Goal: Information Seeking & Learning: Learn about a topic

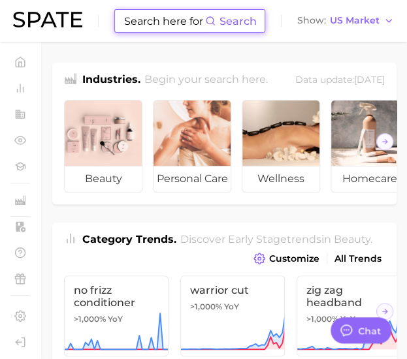
click at [149, 16] on input at bounding box center [164, 21] width 82 height 22
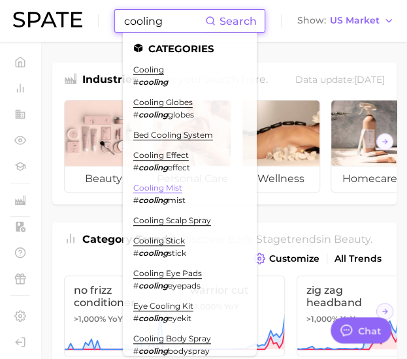
type input "cooling"
click at [174, 187] on link "cooling mist" at bounding box center [157, 188] width 49 height 10
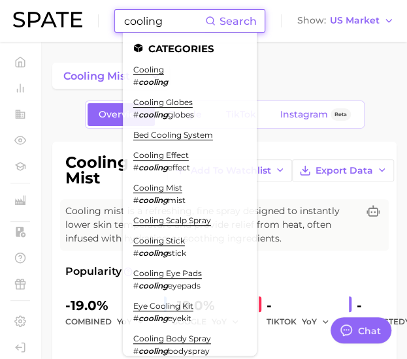
click at [133, 15] on input "cooling" at bounding box center [164, 21] width 82 height 22
click at [159, 69] on link "cooling" at bounding box center [148, 70] width 31 height 10
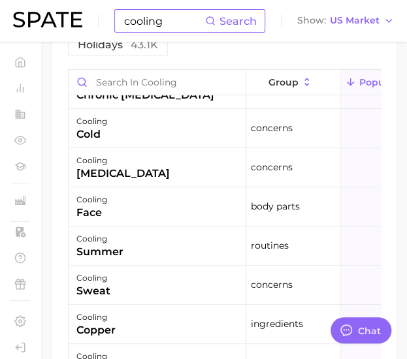
scroll to position [131, 0]
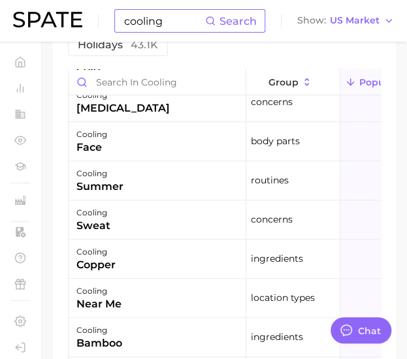
type textarea "x"
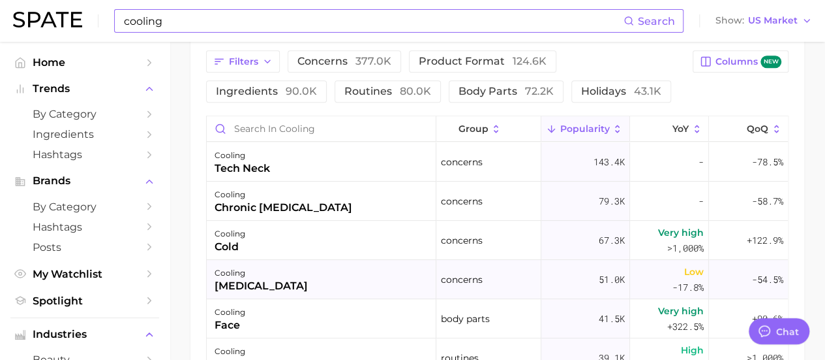
scroll to position [65, 0]
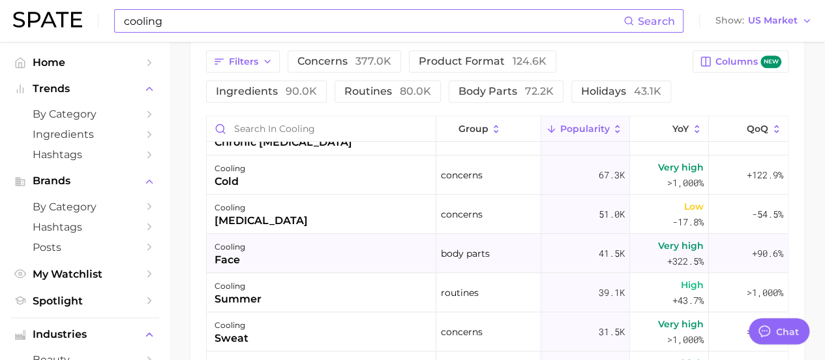
click at [291, 261] on div "cooling face" at bounding box center [322, 253] width 230 height 39
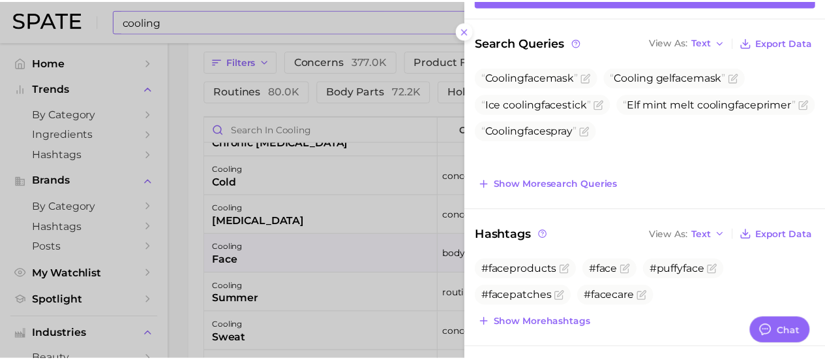
scroll to position [196, 0]
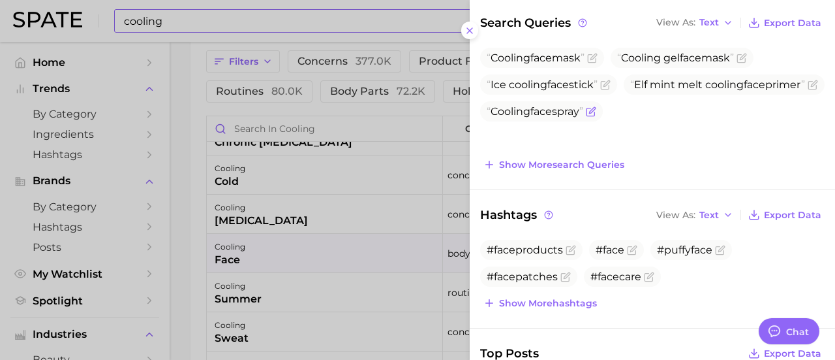
click at [544, 117] on span "face" at bounding box center [541, 111] width 22 height 12
click at [596, 117] on icon "Flag as miscategorized or irrelevant" at bounding box center [591, 111] width 10 height 10
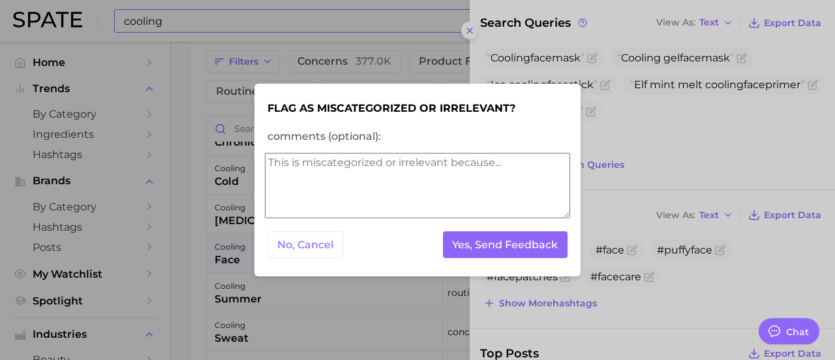
click at [298, 249] on button "No, Cancel" at bounding box center [306, 244] width 76 height 27
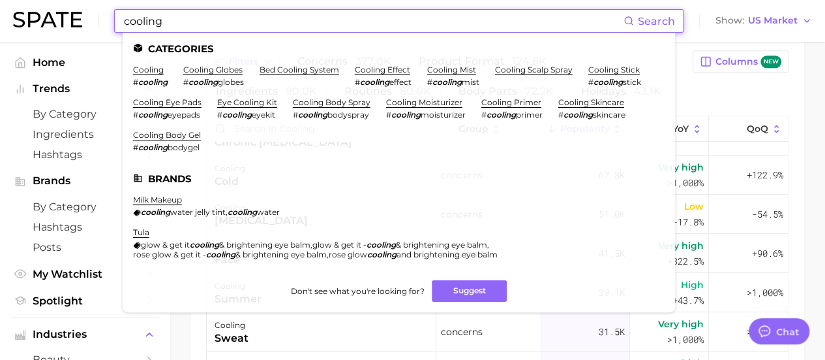
click at [161, 16] on input "cooling" at bounding box center [373, 21] width 501 height 22
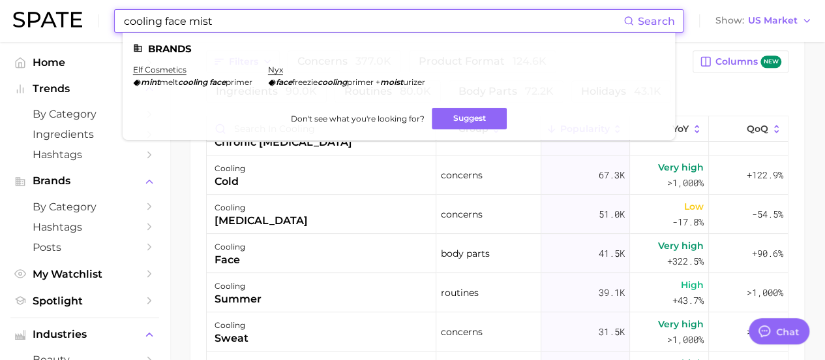
type input "cooling face mist"
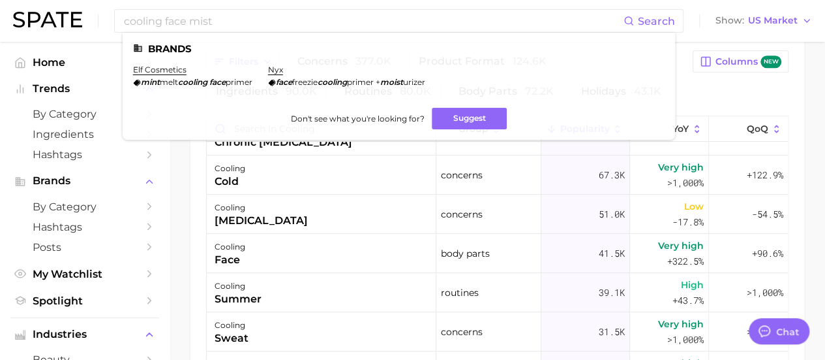
click at [194, 232] on div "Filters concerns 377.0k product format 124.6k ingredients 90.0k routines 80.0k …" at bounding box center [498, 263] width 614 height 456
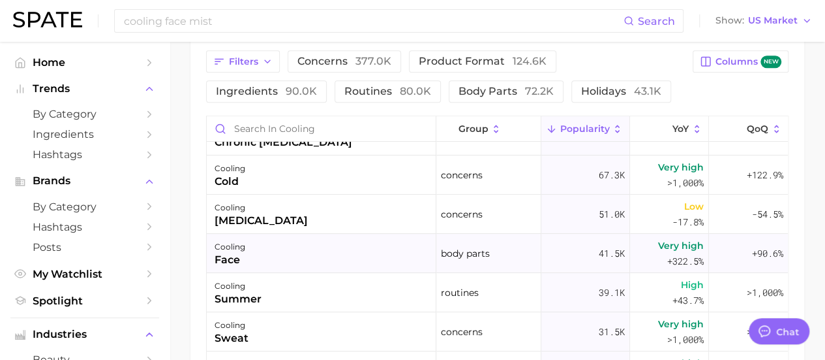
click at [234, 260] on div "face" at bounding box center [230, 260] width 31 height 16
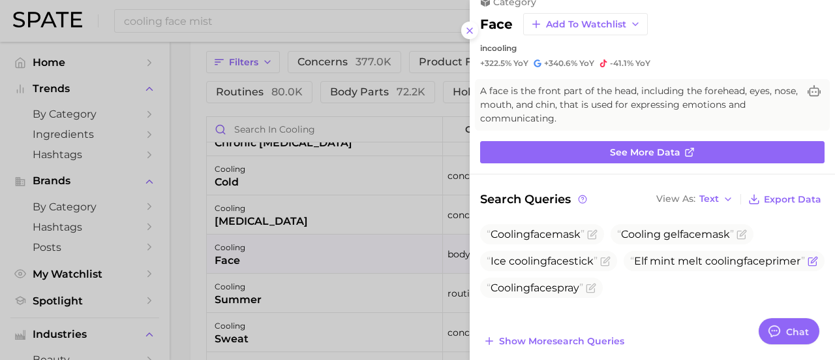
scroll to position [0, 0]
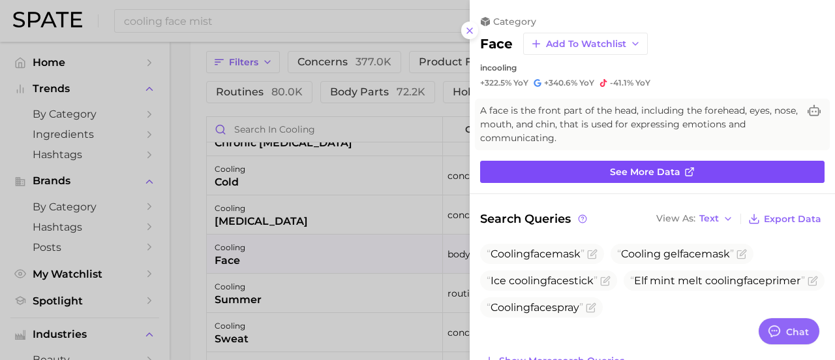
click at [582, 170] on link "See more data" at bounding box center [652, 172] width 345 height 22
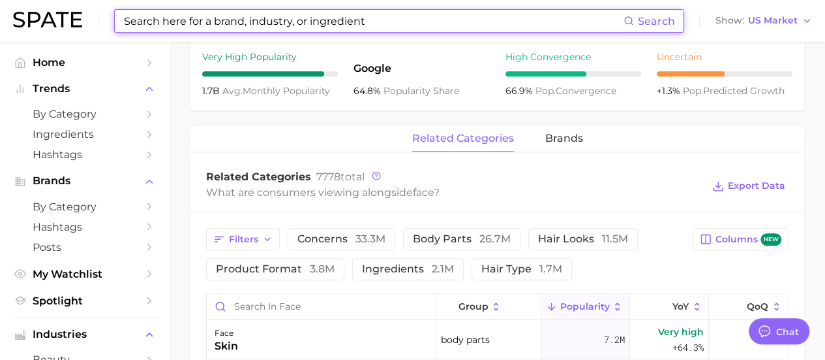
scroll to position [653, 0]
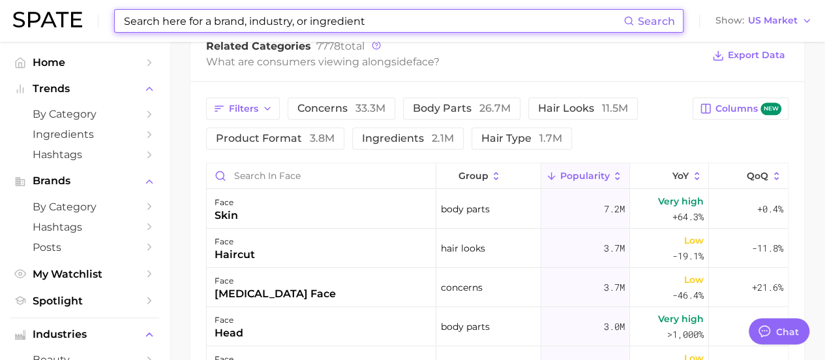
type input "cooling"
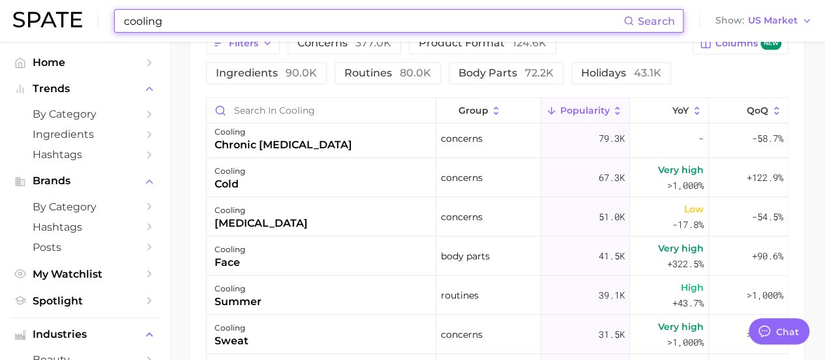
scroll to position [65, 0]
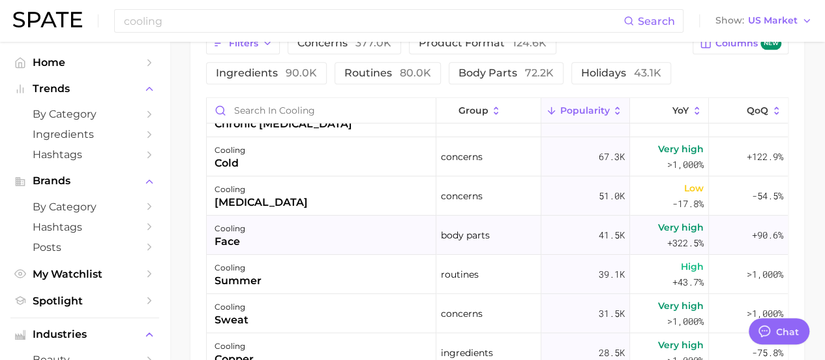
click at [299, 228] on div "cooling face" at bounding box center [322, 234] width 230 height 39
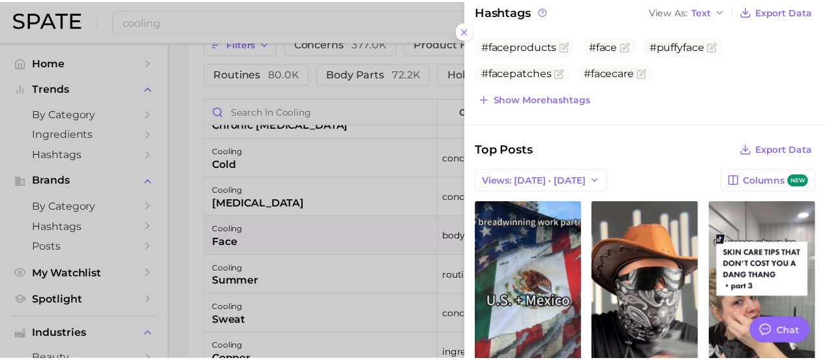
scroll to position [457, 0]
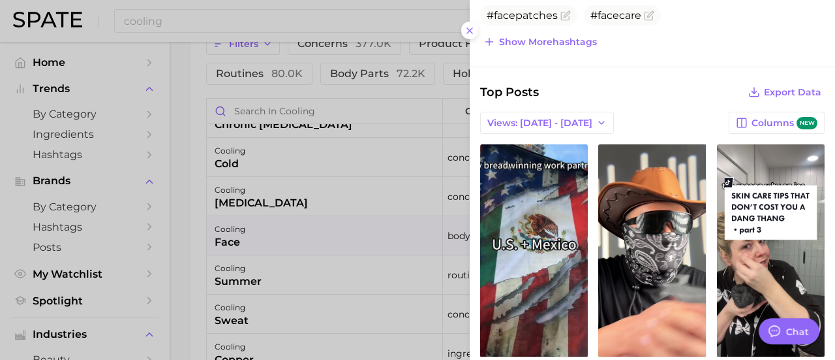
click at [185, 198] on div at bounding box center [417, 180] width 835 height 360
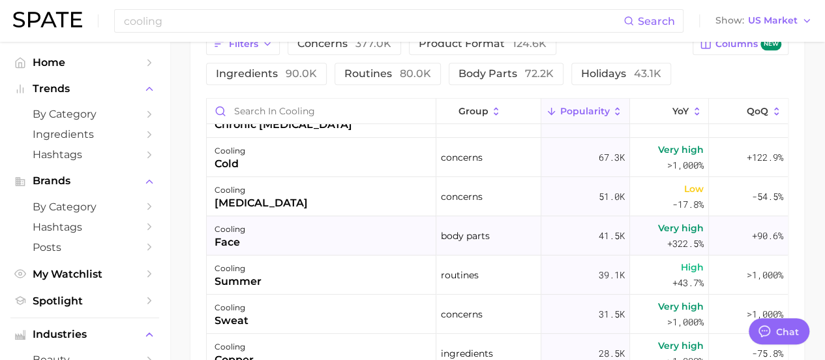
click at [335, 236] on div "cooling face" at bounding box center [322, 235] width 230 height 39
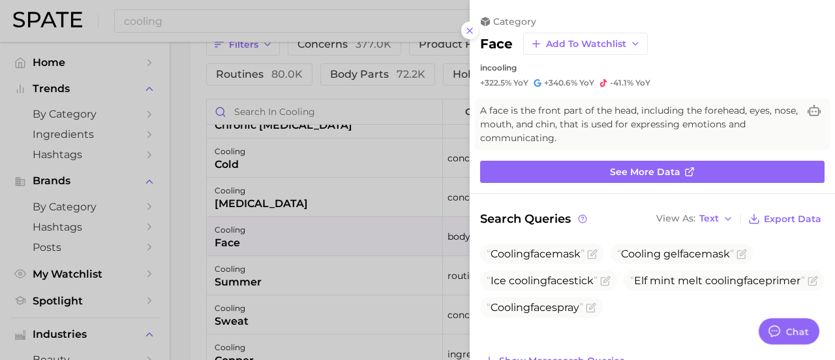
scroll to position [0, 0]
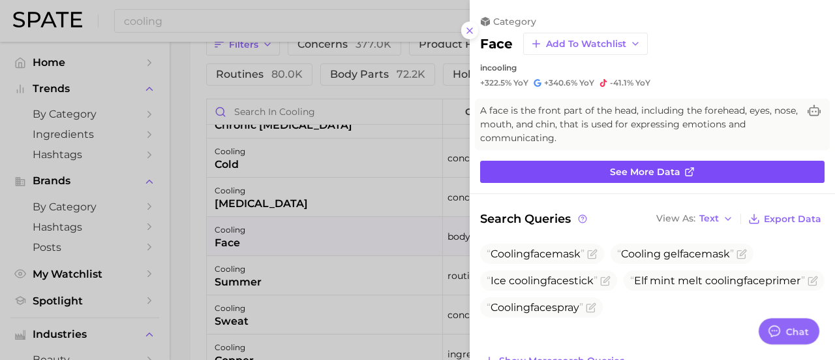
click at [485, 161] on link "See more data" at bounding box center [652, 172] width 345 height 22
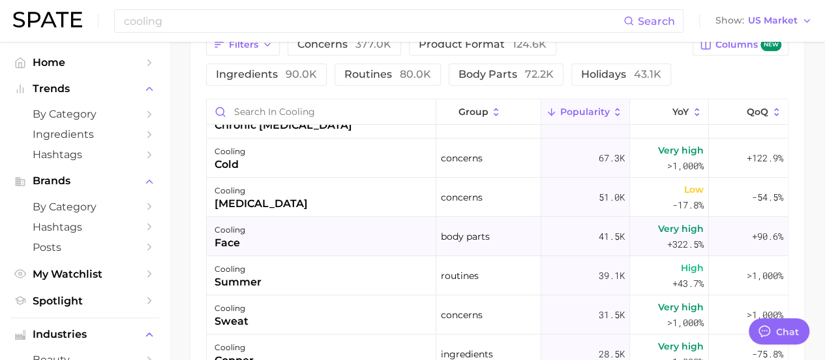
click at [359, 238] on div "cooling face" at bounding box center [322, 236] width 230 height 39
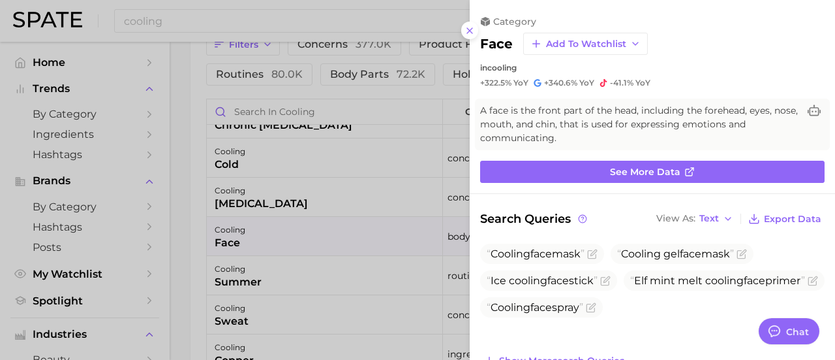
click at [184, 238] on div at bounding box center [417, 180] width 835 height 360
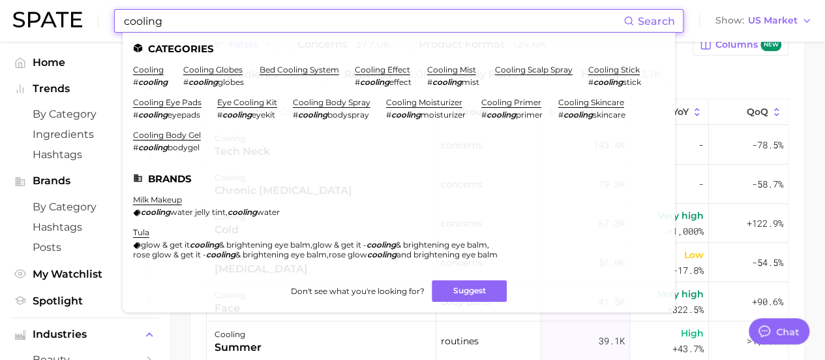
drag, startPoint x: 200, startPoint y: 14, endPoint x: 78, endPoint y: 9, distance: 121.5
click at [78, 8] on div "cooling Search Categories cooling # cooling cooling globes # cooling globes bed…" at bounding box center [412, 21] width 799 height 42
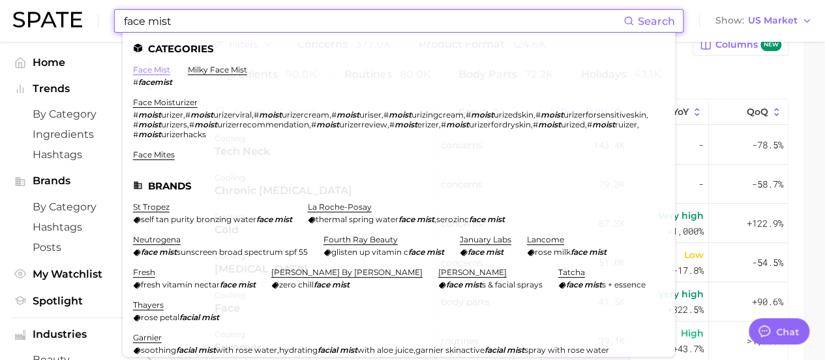
type input "face mist"
click at [159, 65] on link "face mist" at bounding box center [151, 70] width 37 height 10
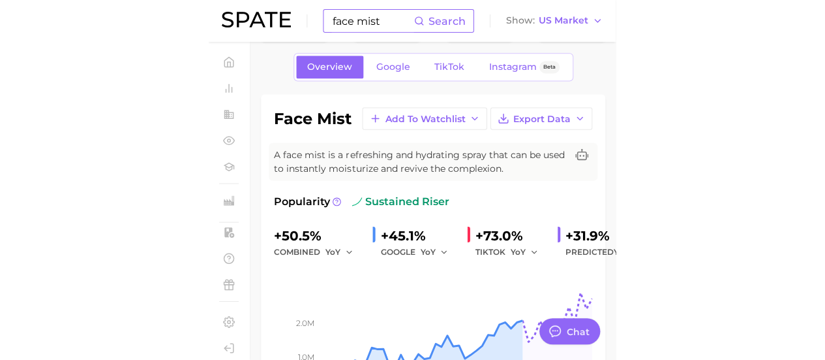
scroll to position [65, 0]
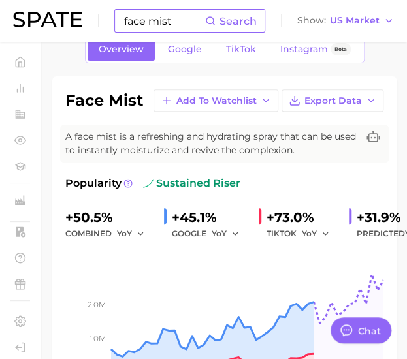
click at [369, 219] on div "+31.9%" at bounding box center [387, 217] width 63 height 21
click at [369, 236] on span "Predicted YoY" at bounding box center [387, 234] width 63 height 16
click at [364, 220] on div "+31.9%" at bounding box center [387, 217] width 63 height 21
click at [294, 217] on div "+73.0%" at bounding box center [302, 217] width 72 height 21
type textarea "x"
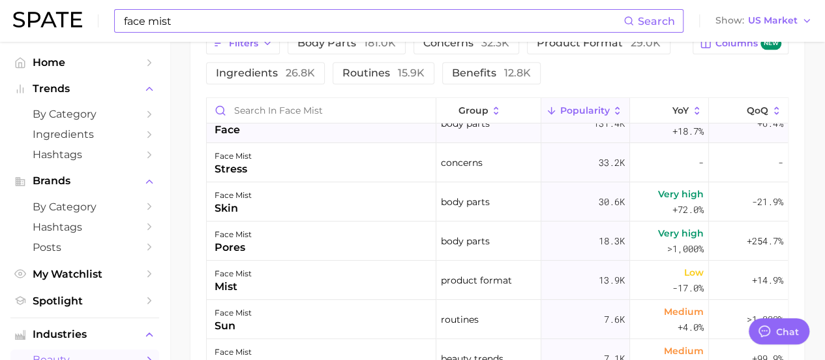
scroll to position [0, 0]
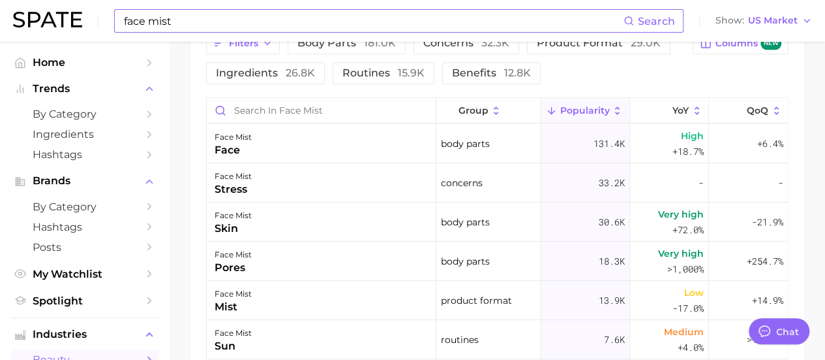
click at [577, 107] on span "Popularity" at bounding box center [585, 110] width 50 height 10
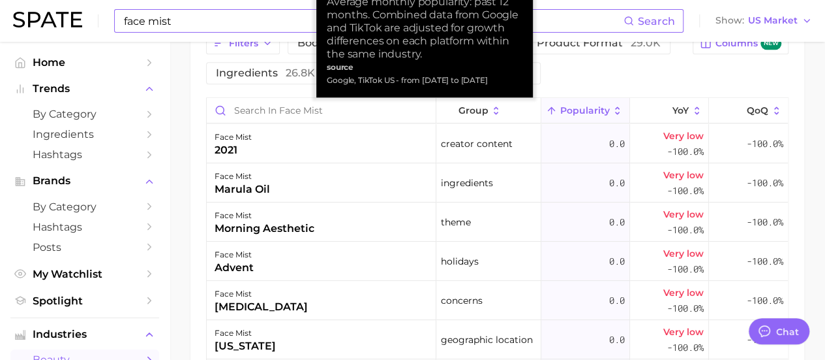
click at [578, 106] on span "Popularity" at bounding box center [585, 110] width 50 height 10
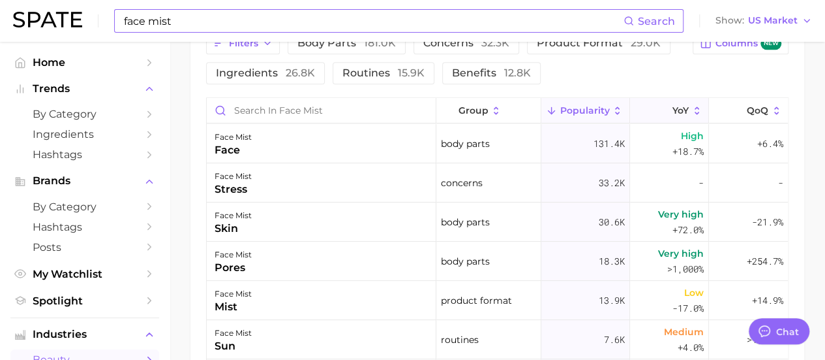
click at [673, 110] on span "YoY" at bounding box center [681, 110] width 16 height 10
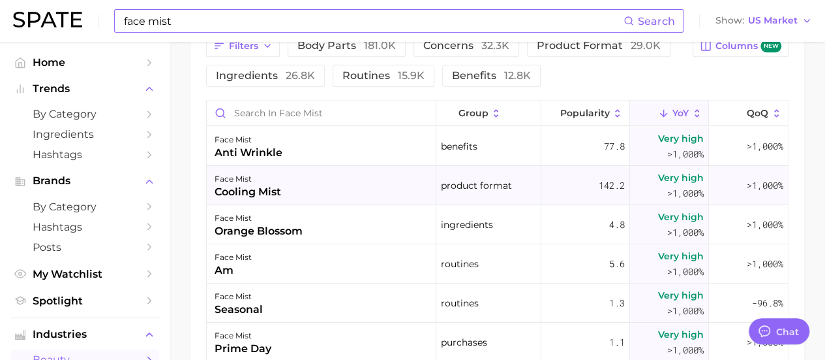
scroll to position [718, 0]
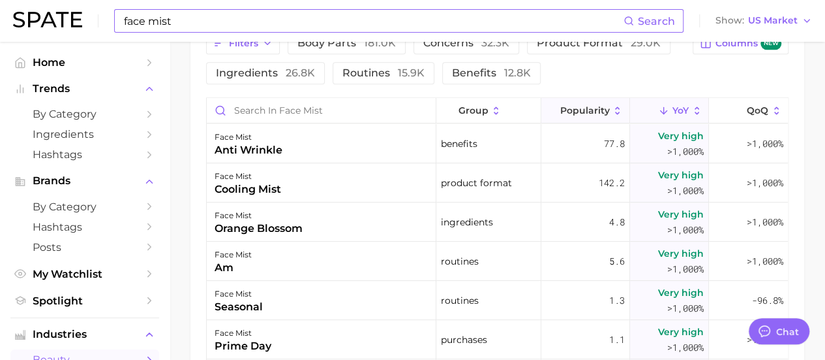
click at [576, 109] on span "Popularity" at bounding box center [585, 110] width 50 height 10
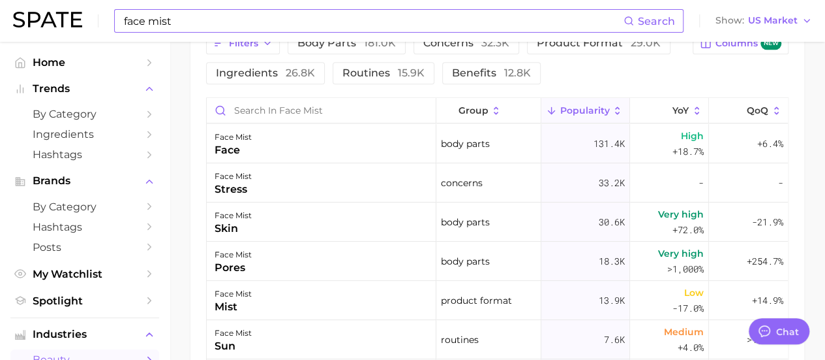
click at [576, 108] on span "Popularity" at bounding box center [585, 110] width 50 height 10
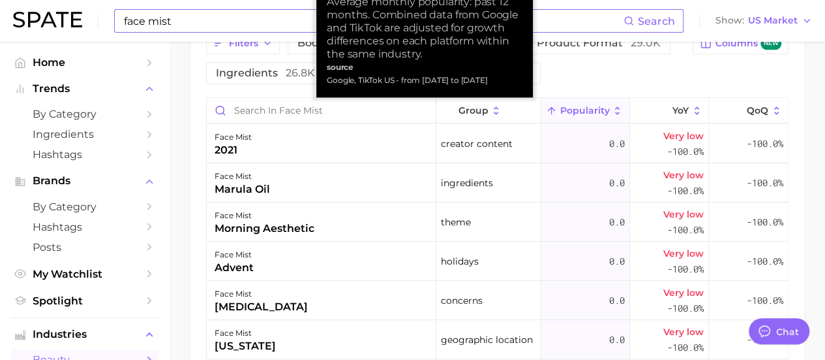
click at [576, 108] on span "Popularity" at bounding box center [585, 110] width 50 height 10
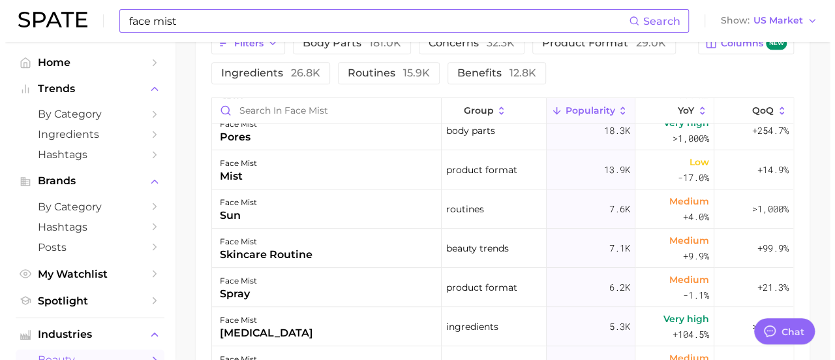
scroll to position [0, 0]
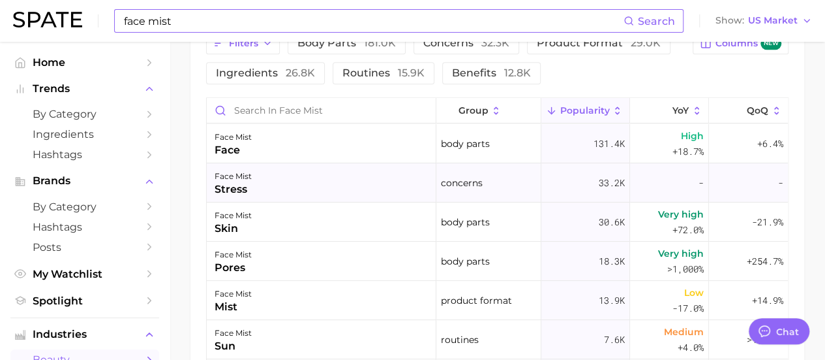
click at [282, 183] on div "face mist stress" at bounding box center [322, 182] width 230 height 39
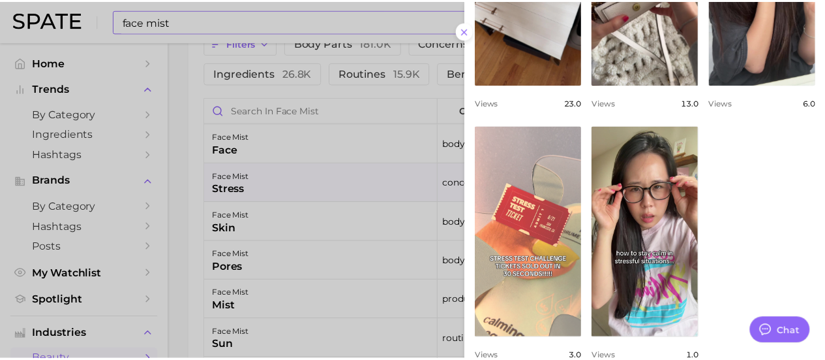
scroll to position [587, 0]
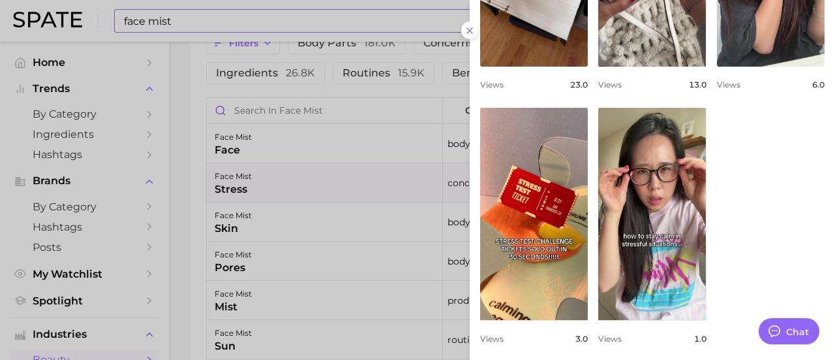
click at [184, 174] on div at bounding box center [417, 180] width 835 height 360
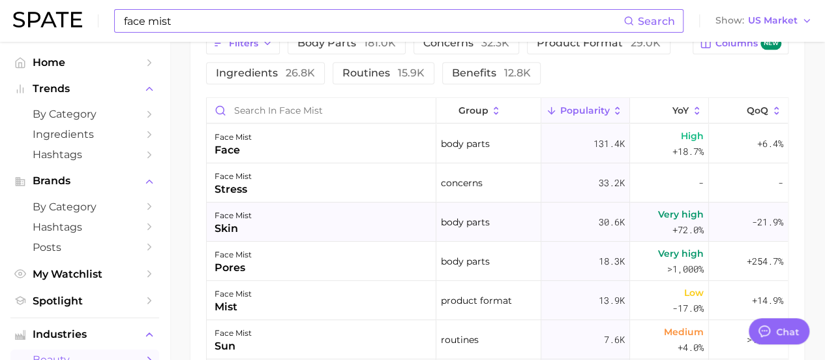
scroll to position [653, 0]
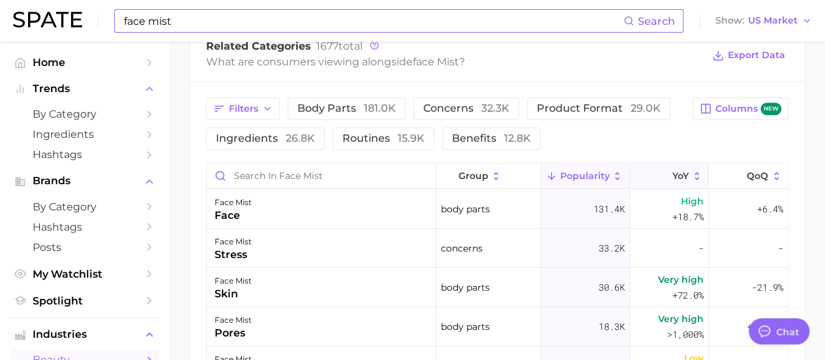
click at [658, 174] on icon at bounding box center [664, 176] width 12 height 12
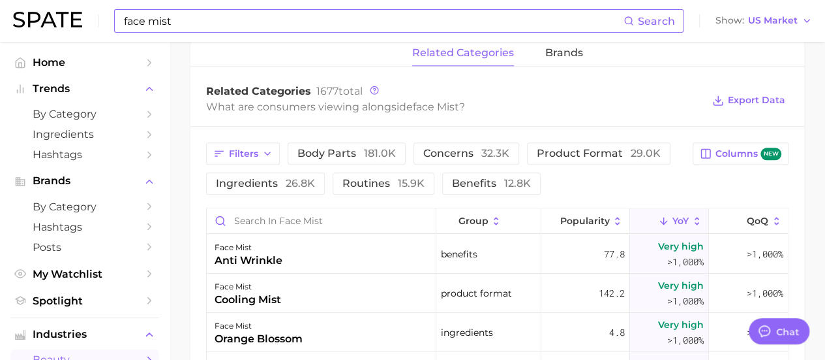
scroll to position [587, 0]
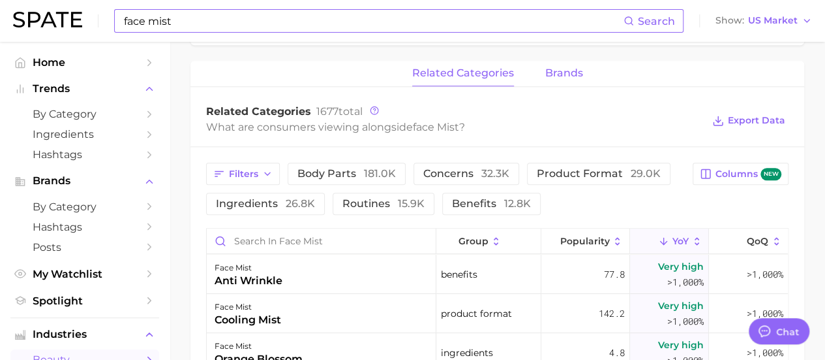
click at [549, 79] on span "brands" at bounding box center [564, 73] width 38 height 12
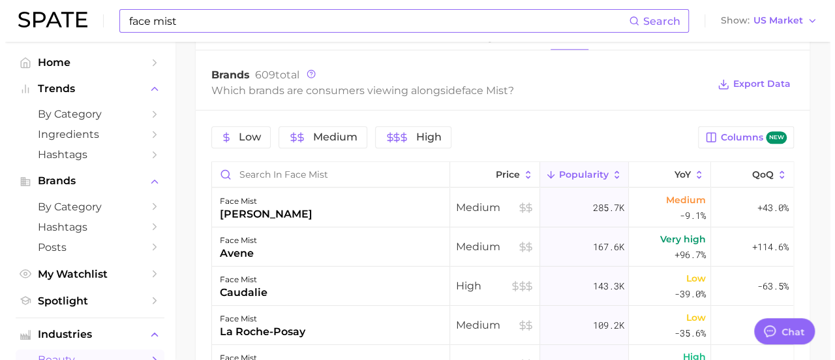
scroll to position [653, 0]
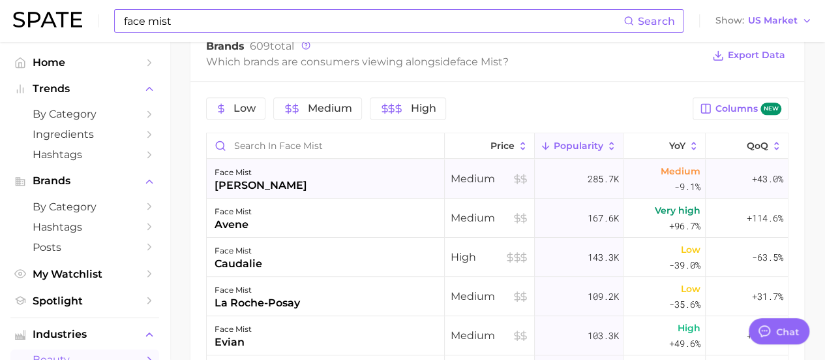
click at [378, 185] on div "face mist [PERSON_NAME]" at bounding box center [326, 178] width 238 height 39
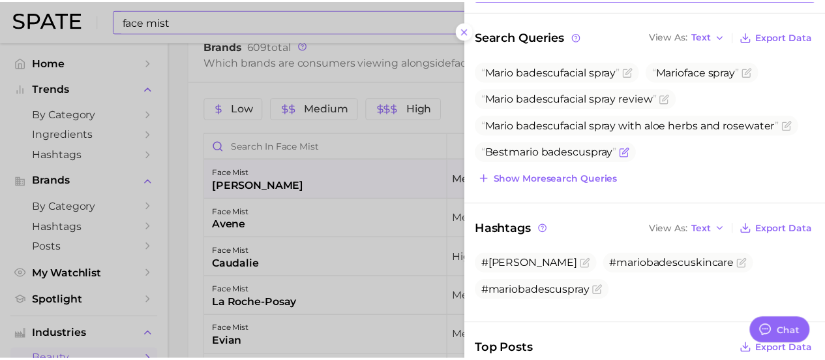
scroll to position [131, 0]
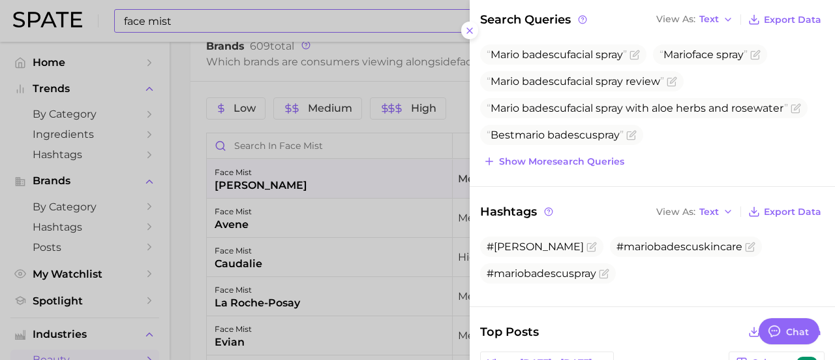
click at [180, 217] on div at bounding box center [417, 180] width 835 height 360
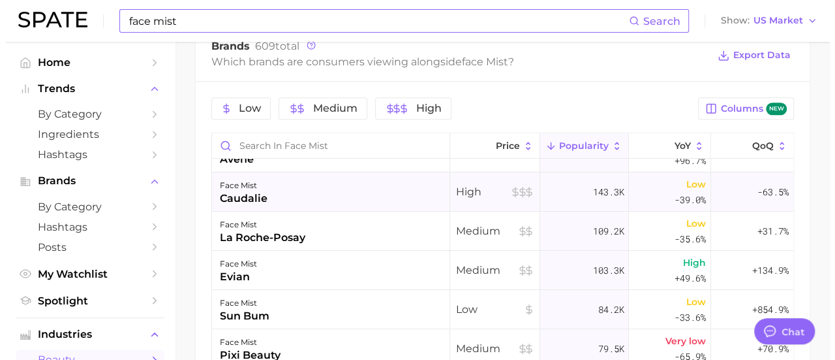
scroll to position [0, 0]
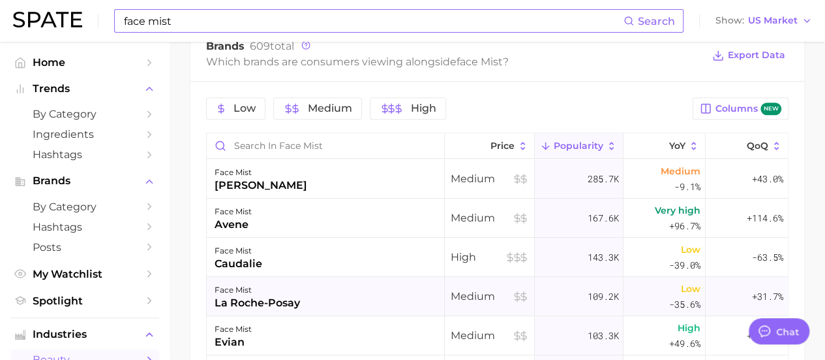
click at [356, 295] on div "face mist [PERSON_NAME]-posay" at bounding box center [326, 296] width 238 height 39
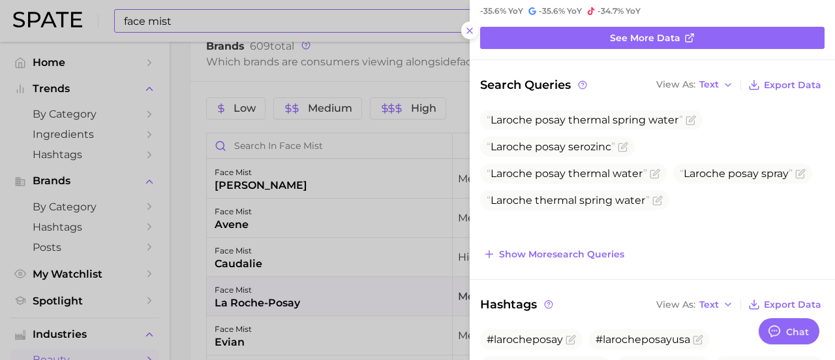
click at [192, 237] on div at bounding box center [417, 180] width 835 height 360
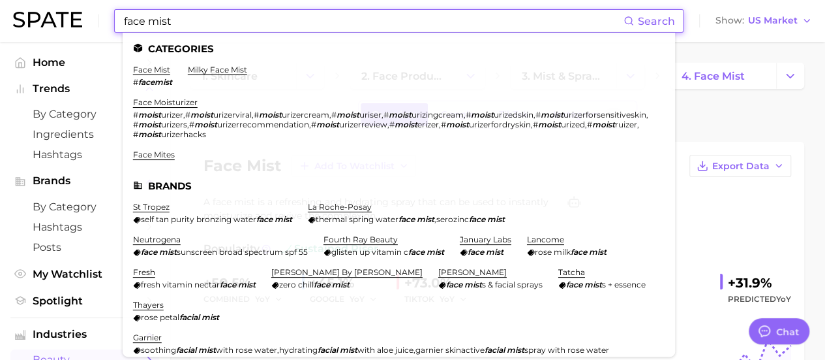
drag, startPoint x: 181, startPoint y: 18, endPoint x: 74, endPoint y: 11, distance: 107.2
click at [74, 11] on div "face mist Search Categories face mist # facemist milky face mist face moisturiz…" at bounding box center [412, 21] width 799 height 42
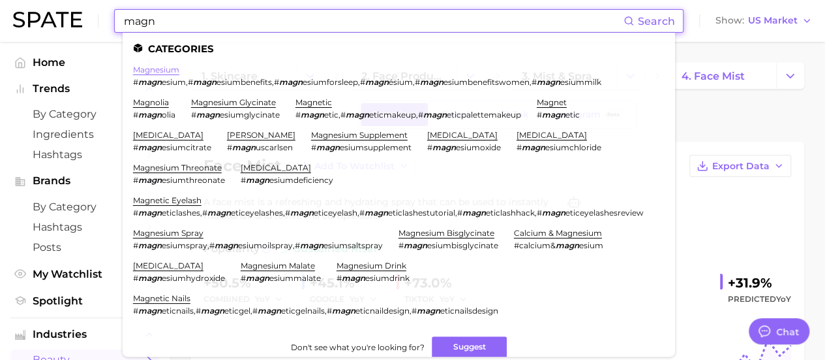
type input "magn"
click at [158, 70] on link "magnesium" at bounding box center [156, 70] width 46 height 10
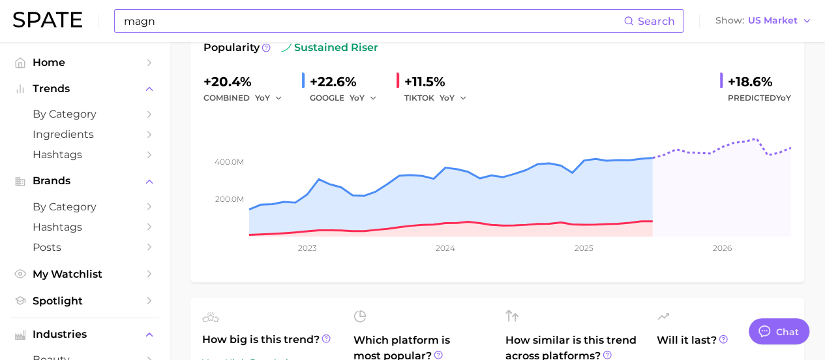
scroll to position [65, 0]
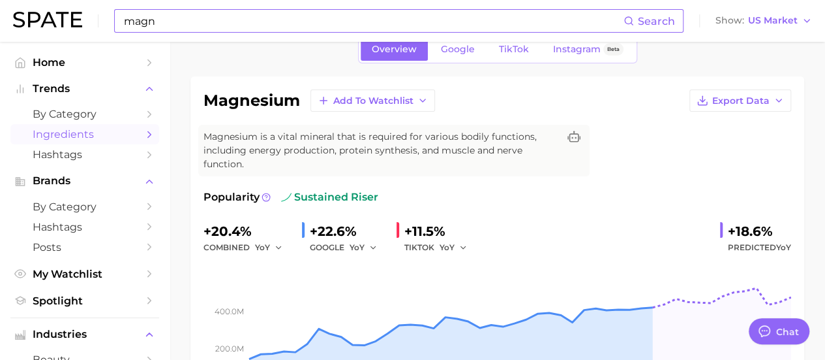
click at [74, 136] on span "Ingredients" at bounding box center [85, 134] width 104 height 12
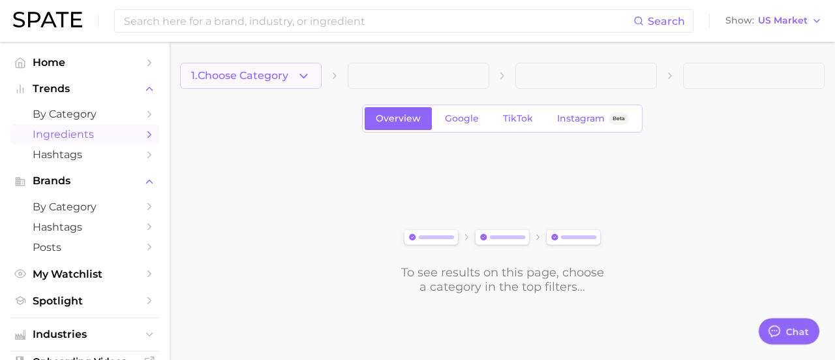
click at [293, 80] on button "1. Choose Category" at bounding box center [251, 76] width 142 height 26
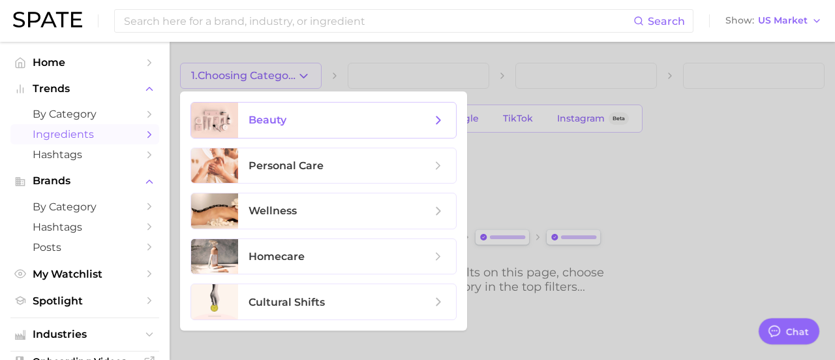
click at [295, 129] on span "beauty" at bounding box center [347, 119] width 218 height 35
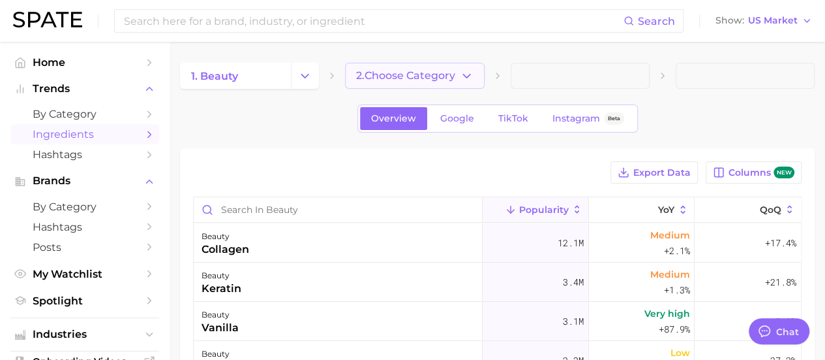
click at [406, 74] on span "2. Choose Category" at bounding box center [405, 76] width 99 height 12
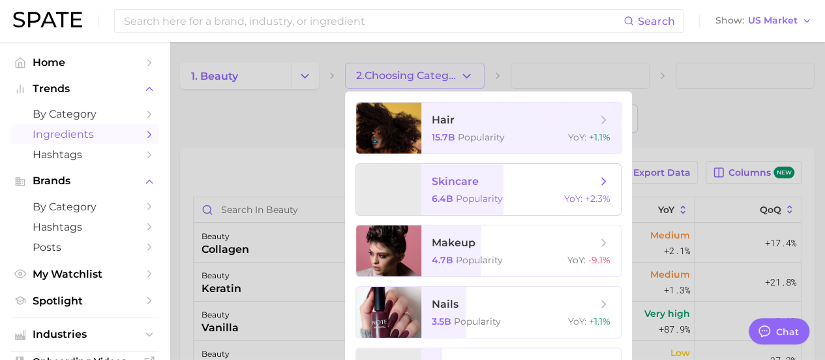
click at [462, 198] on span "Popularity" at bounding box center [479, 198] width 47 height 12
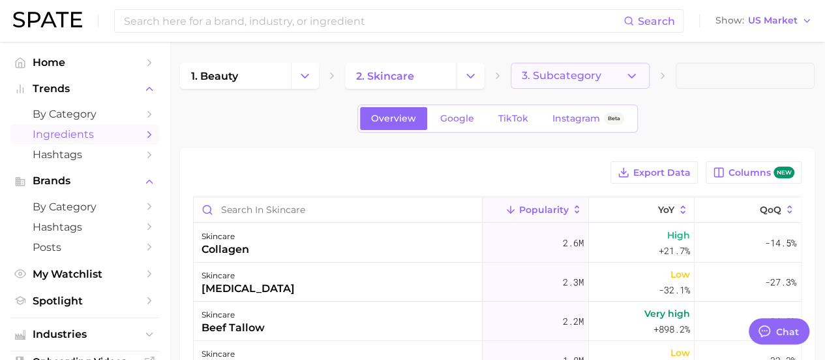
click at [613, 75] on button "3. Subcategory" at bounding box center [580, 76] width 139 height 26
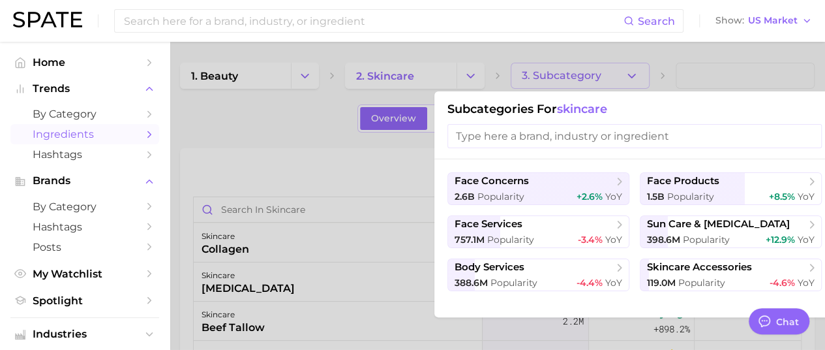
click at [275, 153] on div at bounding box center [412, 175] width 825 height 350
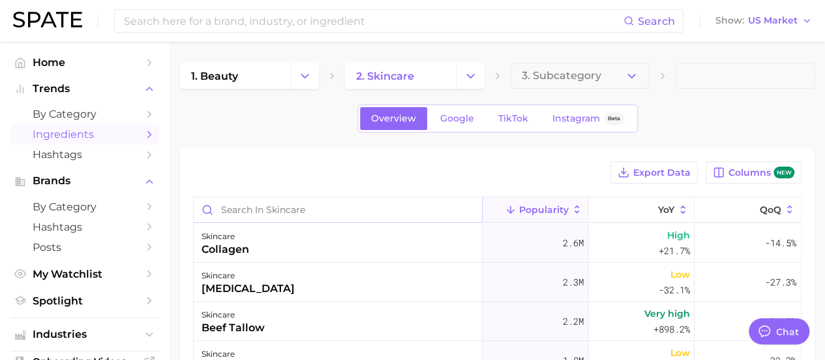
click at [283, 211] on input "Search in skincare" at bounding box center [338, 209] width 288 height 25
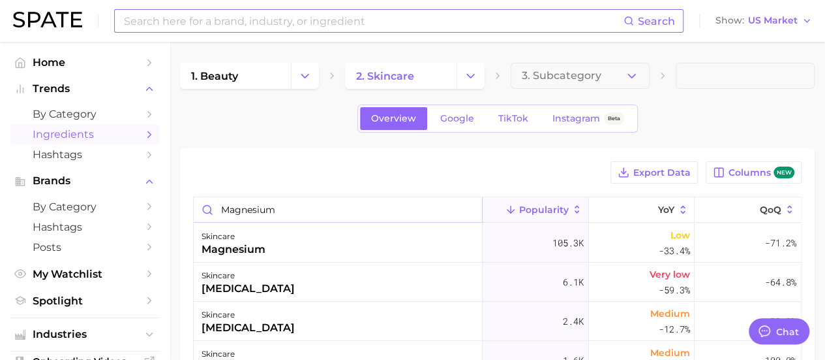
type input "magnesium"
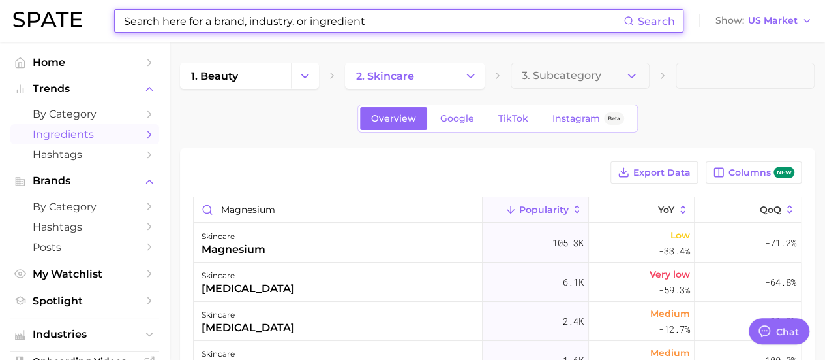
click at [199, 14] on input at bounding box center [373, 21] width 501 height 22
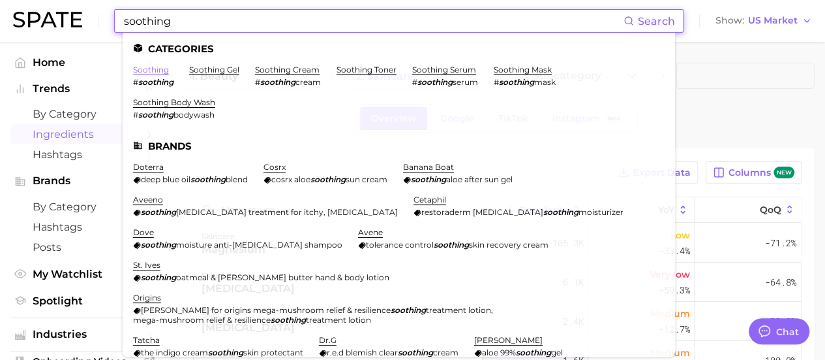
type input "soothing"
click at [154, 71] on link "soothing" at bounding box center [151, 70] width 36 height 10
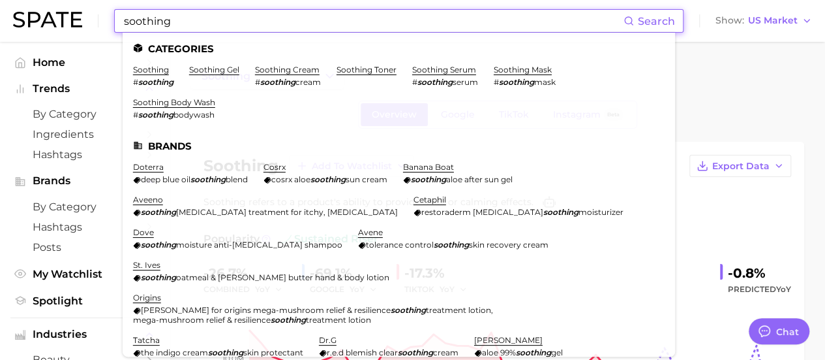
click at [253, 27] on input "soothing" at bounding box center [373, 21] width 501 height 22
click at [254, 25] on input "soothing" at bounding box center [373, 21] width 501 height 22
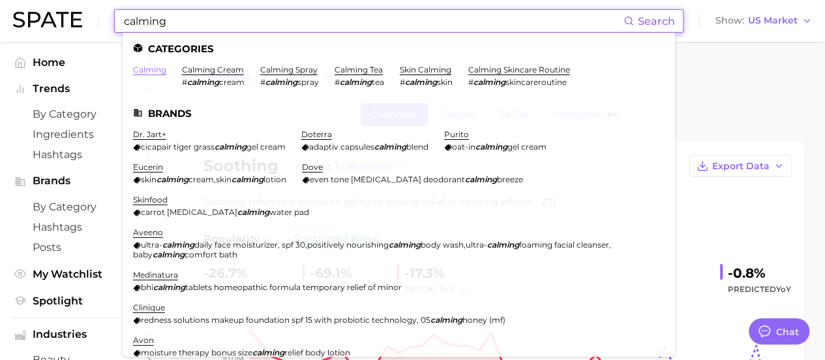
click at [159, 69] on link "calming" at bounding box center [149, 70] width 33 height 10
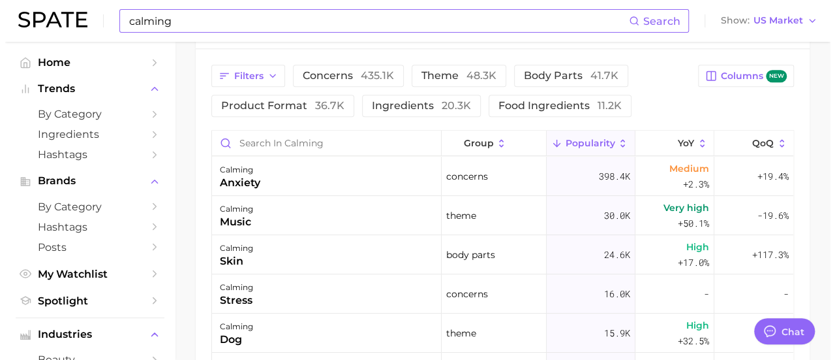
scroll to position [718, 0]
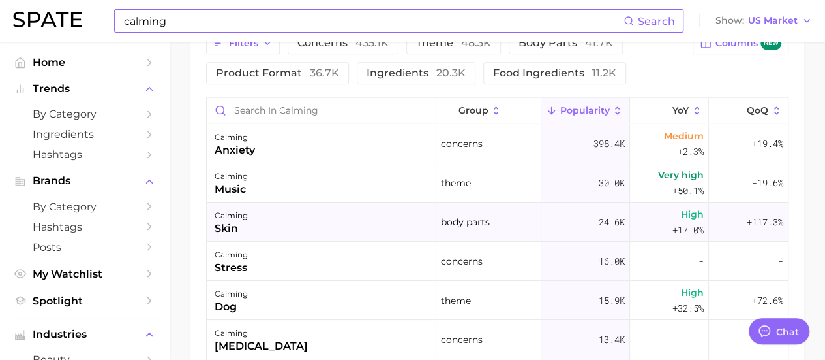
click at [349, 215] on div "calming skin" at bounding box center [322, 221] width 230 height 39
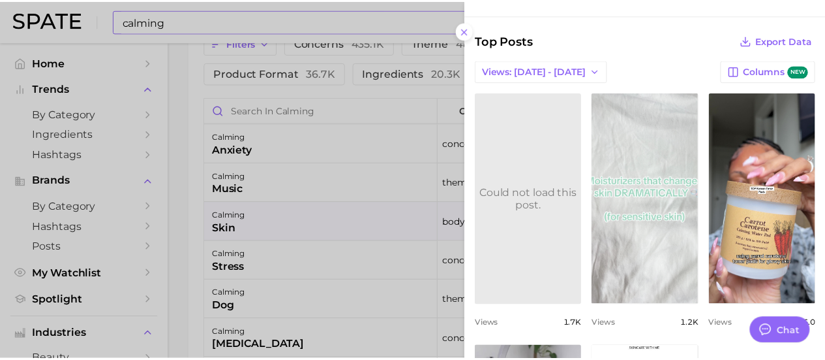
scroll to position [587, 0]
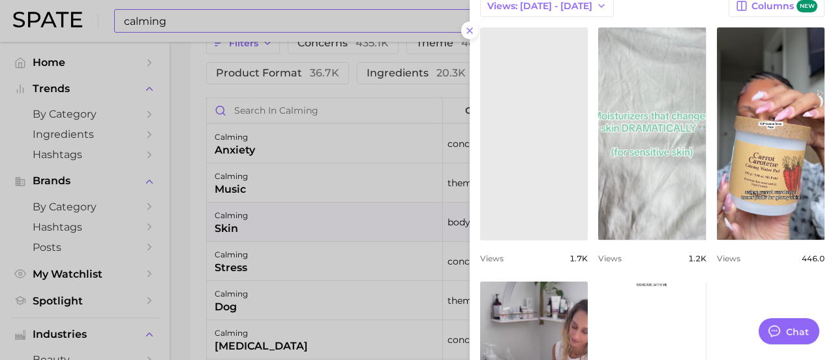
click at [468, 37] on button at bounding box center [470, 31] width 18 height 18
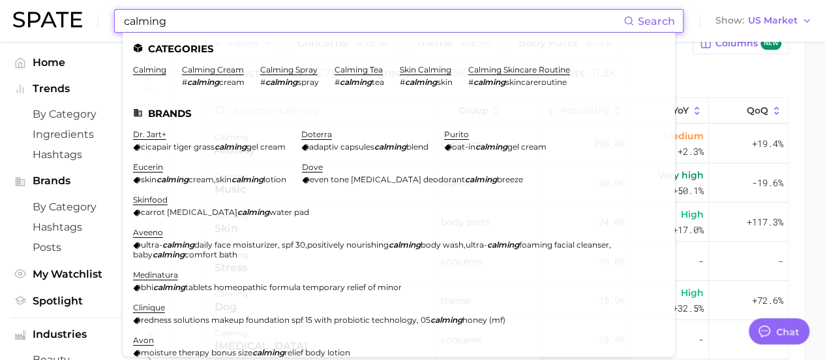
click at [235, 22] on input "calming" at bounding box center [373, 21] width 501 height 22
click at [236, 21] on input "calming" at bounding box center [373, 21] width 501 height 22
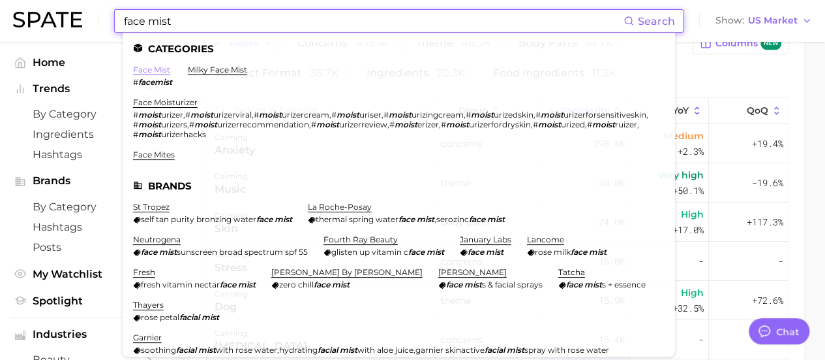
type input "face mist"
click at [151, 74] on link "face mist" at bounding box center [151, 70] width 37 height 10
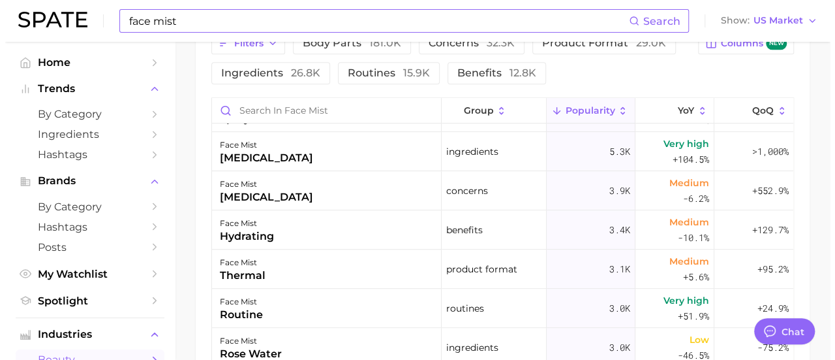
scroll to position [326, 0]
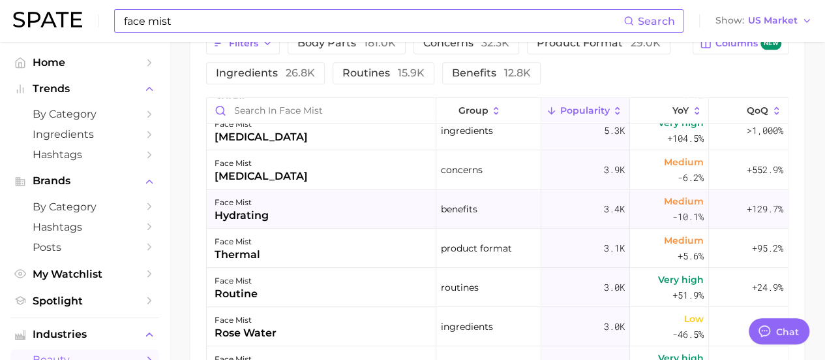
click at [387, 209] on div "face mist hydrating" at bounding box center [322, 208] width 230 height 39
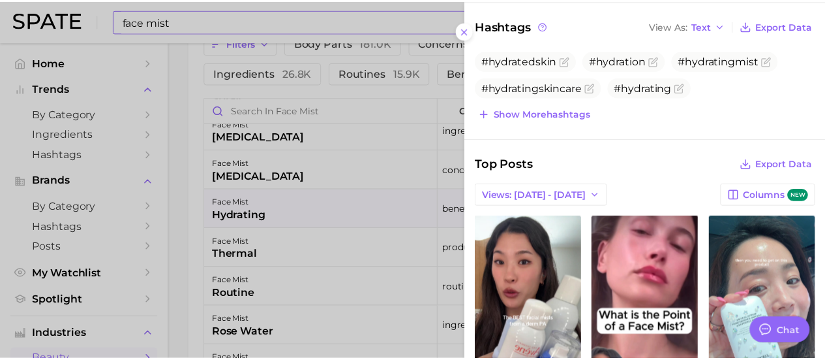
scroll to position [457, 0]
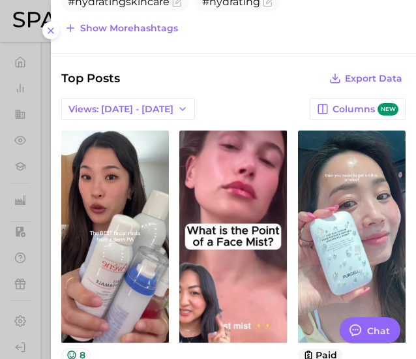
type textarea "x"
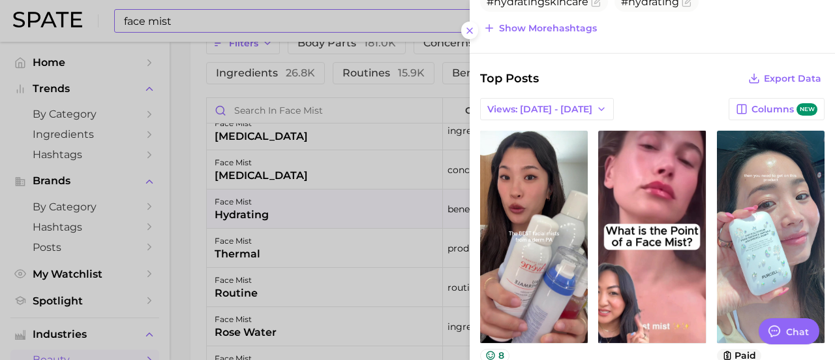
click at [220, 31] on div at bounding box center [417, 180] width 835 height 360
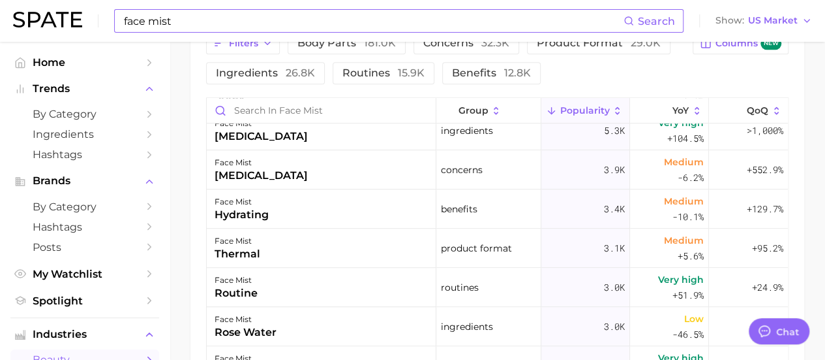
click at [219, 27] on input "face mist" at bounding box center [373, 21] width 501 height 22
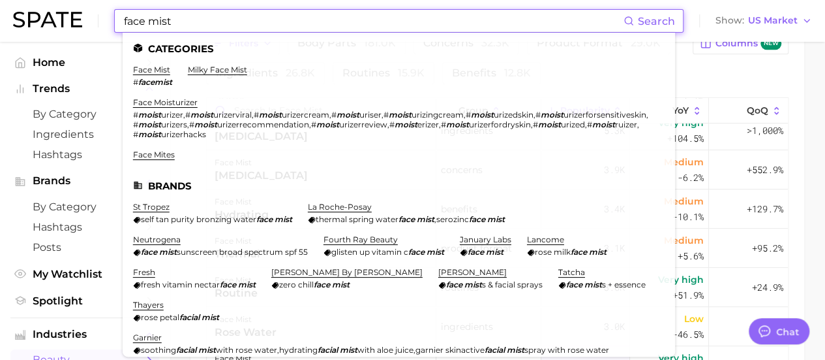
click at [219, 27] on input "face mist" at bounding box center [373, 21] width 501 height 22
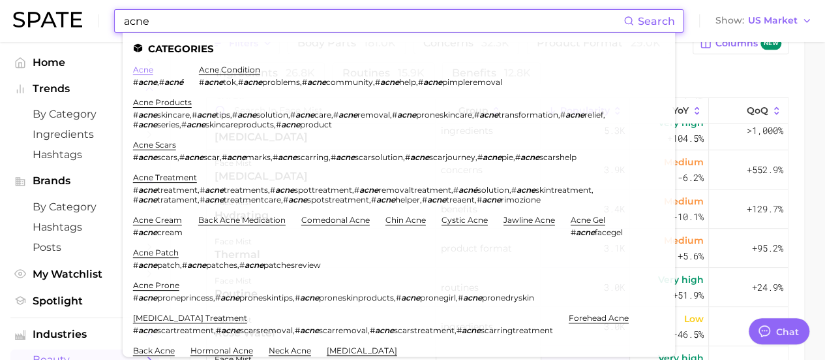
type input "acne"
click at [136, 67] on link "acne" at bounding box center [143, 70] width 20 height 10
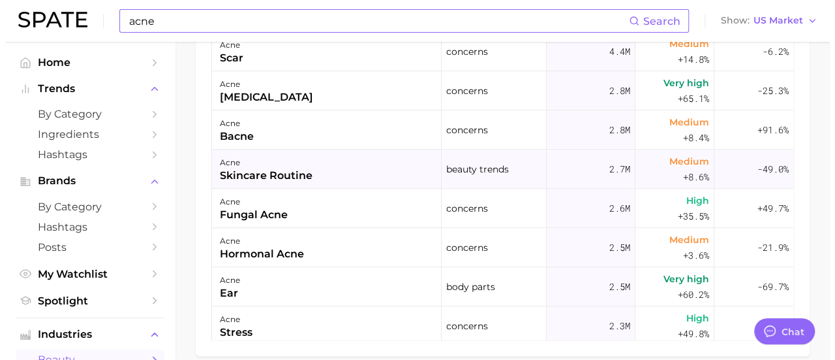
scroll to position [261, 0]
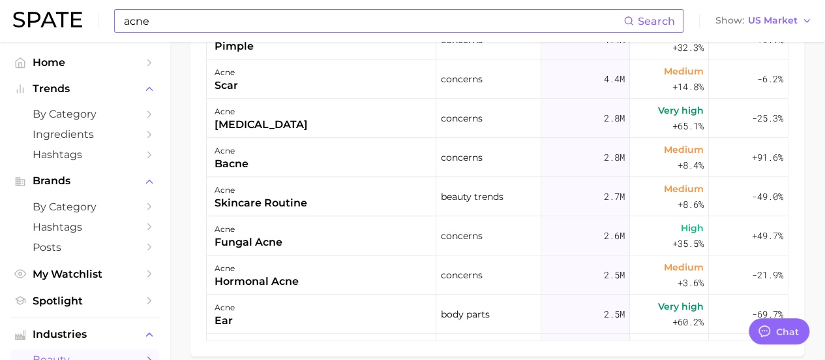
click at [197, 176] on div "Filters concerns 101.2m body parts 30.8m ingredients 6.3m benefits 3.7m beauty …" at bounding box center [498, 128] width 614 height 456
click at [268, 166] on div "acne bacne" at bounding box center [322, 157] width 230 height 39
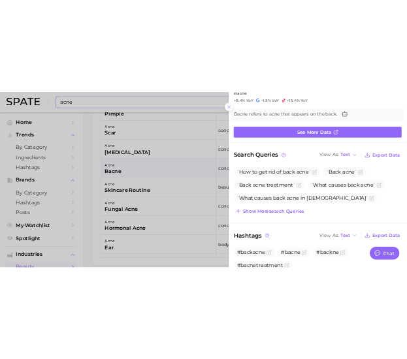
scroll to position [0, 0]
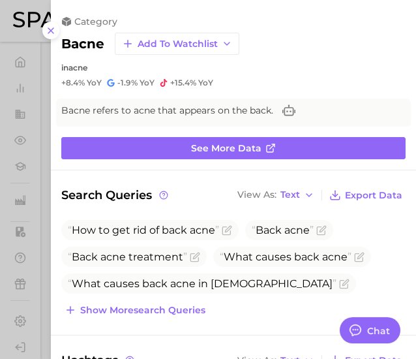
click at [54, 29] on icon at bounding box center [51, 30] width 10 height 10
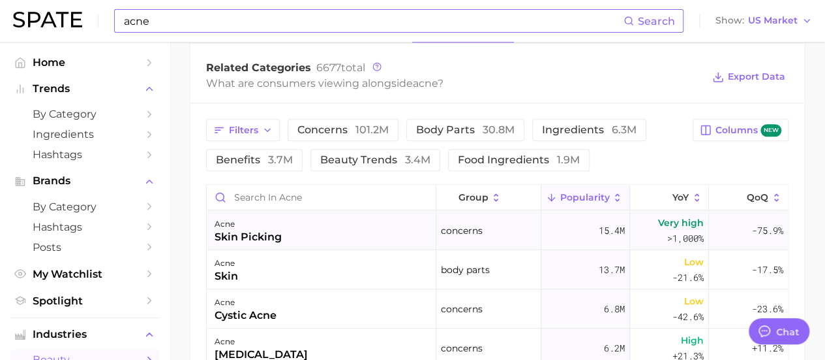
scroll to position [718, 0]
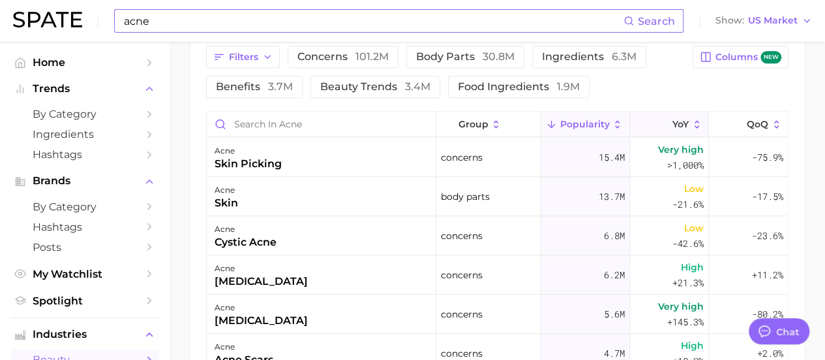
click at [660, 119] on button "YoY" at bounding box center [669, 124] width 79 height 25
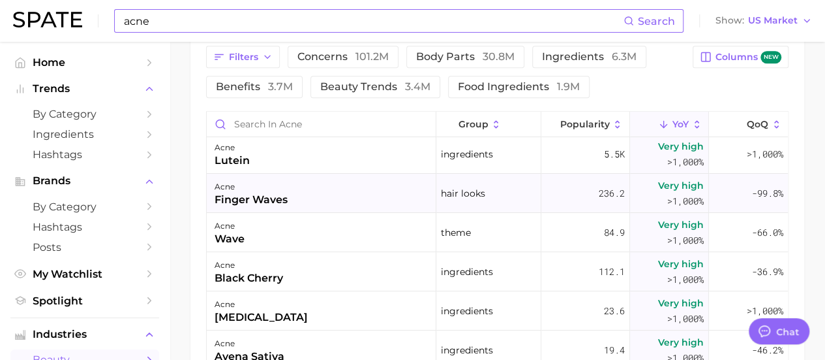
scroll to position [0, 0]
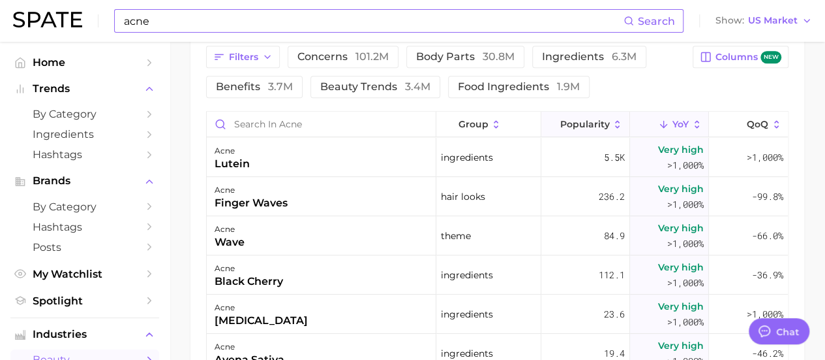
click at [542, 121] on button "Popularity" at bounding box center [586, 124] width 89 height 25
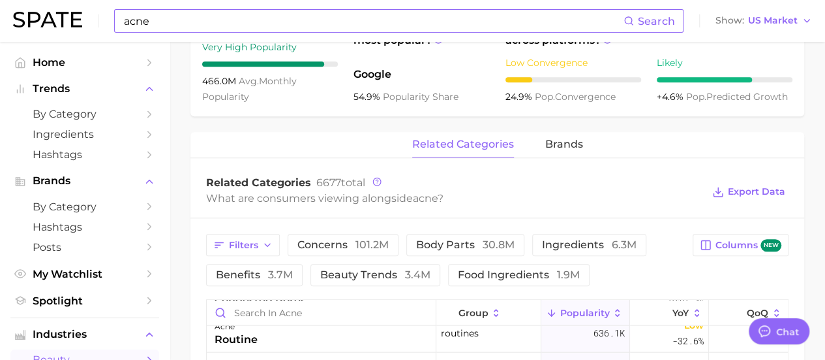
scroll to position [457, 0]
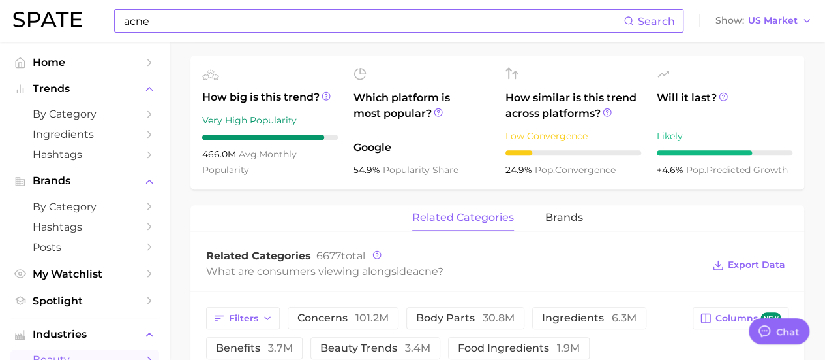
click at [583, 216] on div "related categories brands" at bounding box center [498, 218] width 614 height 26
click at [569, 213] on span "brands" at bounding box center [564, 217] width 38 height 12
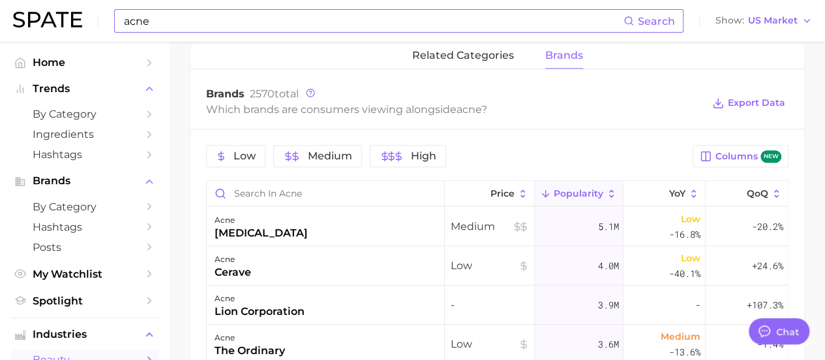
scroll to position [618, 0]
click at [630, 191] on button "YoY" at bounding box center [665, 193] width 82 height 25
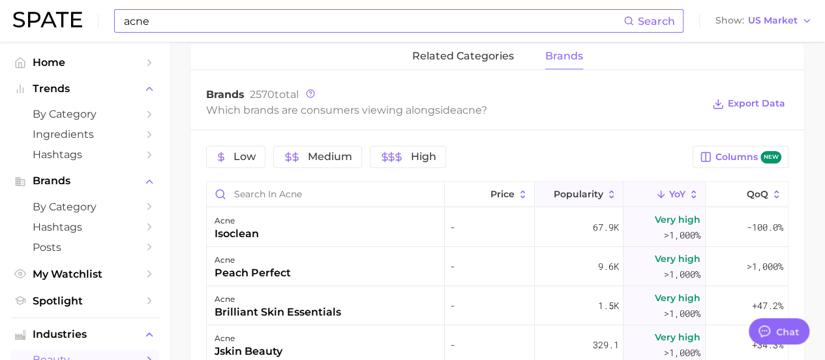
click at [587, 181] on button "Popularity" at bounding box center [579, 193] width 89 height 25
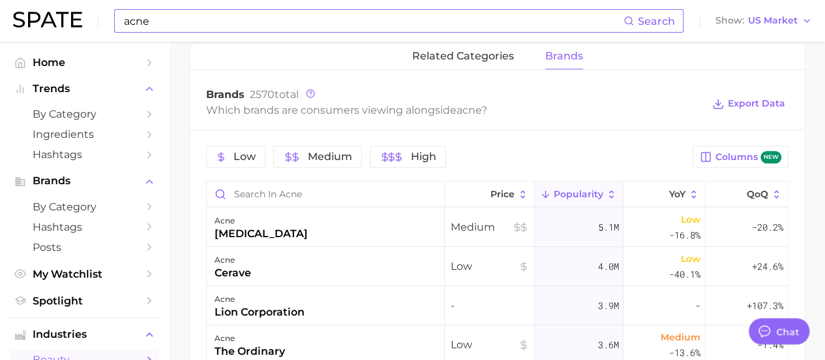
click at [557, 192] on span "Popularity" at bounding box center [579, 194] width 50 height 10
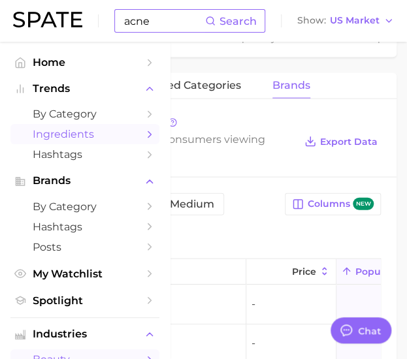
click at [59, 138] on span "Ingredients" at bounding box center [85, 134] width 104 height 12
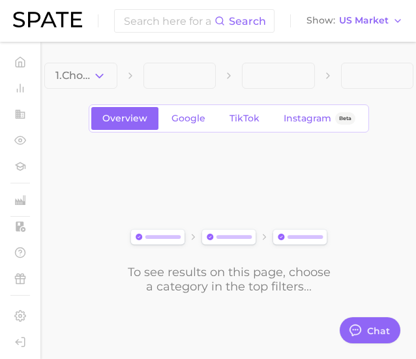
click at [99, 77] on polyline "button" at bounding box center [99, 75] width 7 height 3
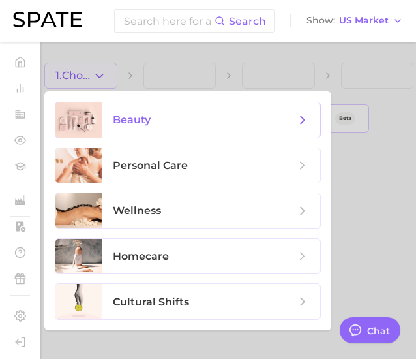
click at [119, 121] on span "beauty" at bounding box center [132, 120] width 38 height 12
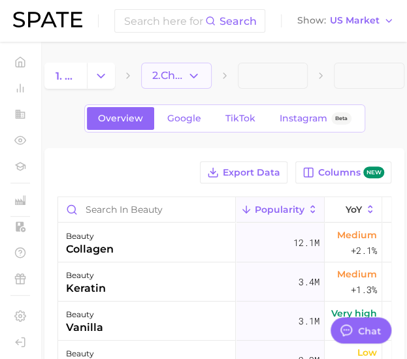
click at [192, 76] on polyline "button" at bounding box center [193, 75] width 7 height 3
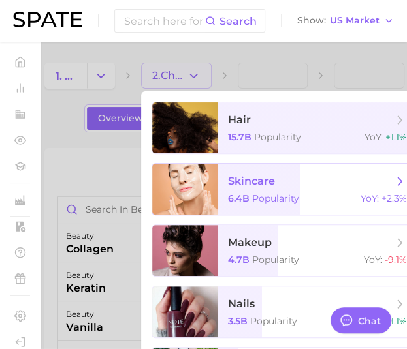
scroll to position [0, 11]
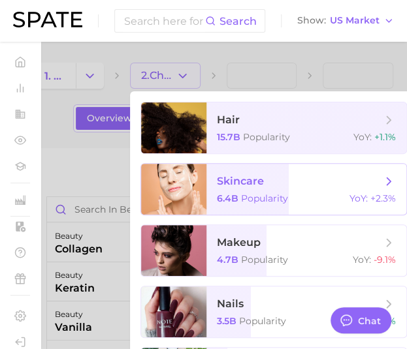
click at [266, 198] on span "Popularity" at bounding box center [264, 198] width 47 height 12
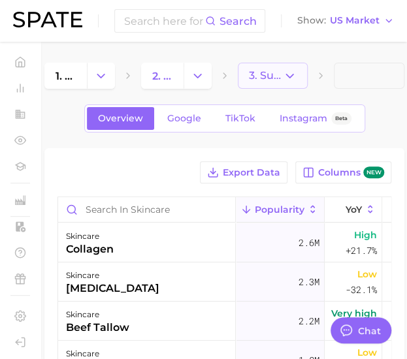
click at [273, 67] on button "3. Subcategory" at bounding box center [273, 76] width 70 height 26
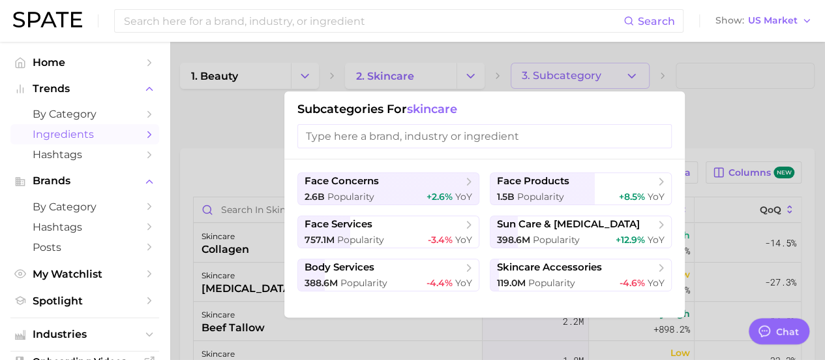
click at [262, 121] on div at bounding box center [412, 180] width 825 height 360
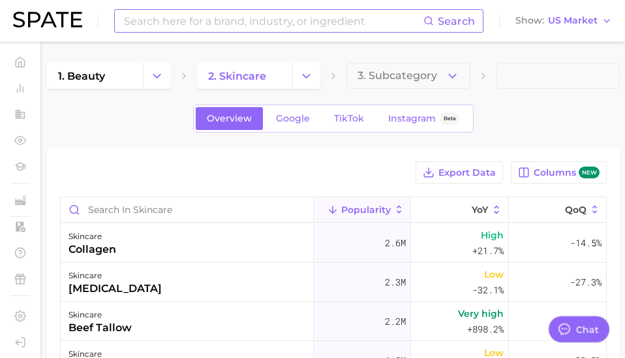
type textarea "x"
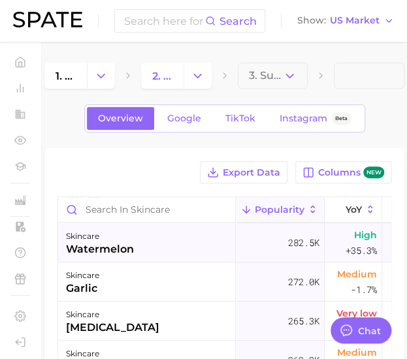
scroll to position [1436, 0]
